Goal: Check status: Check status

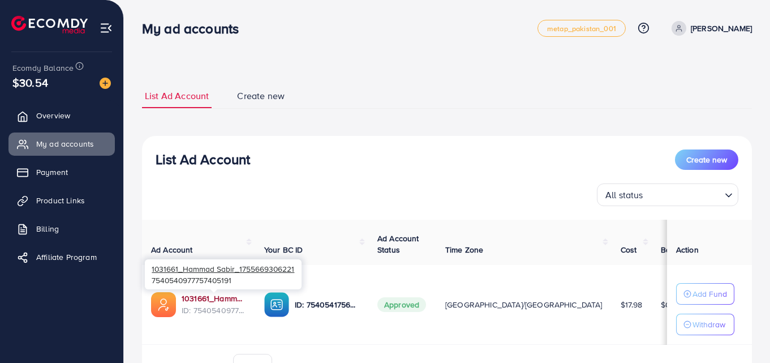
click at [199, 299] on link "1031661_Hammad Sabir_1755669306221" at bounding box center [214, 298] width 65 height 11
click at [199, 298] on link "1031661_Hammad Sabir_1755669306221" at bounding box center [214, 298] width 65 height 11
click at [621, 307] on span "$17.98" at bounding box center [632, 304] width 22 height 11
click at [661, 302] on span "$0.08" at bounding box center [672, 304] width 22 height 11
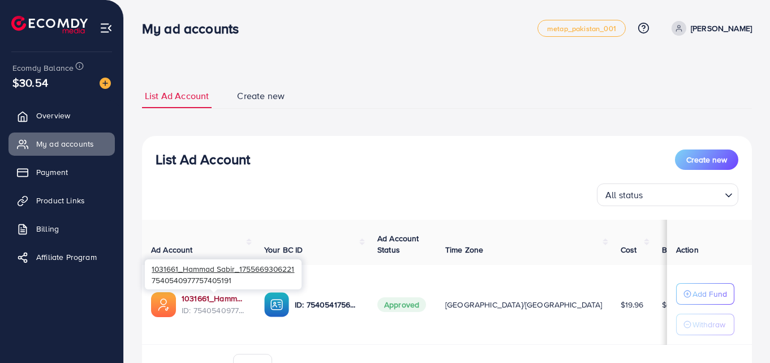
click at [204, 299] on link "1031661_Hammad Sabir_1755669306221" at bounding box center [214, 298] width 65 height 11
